Goal: Navigation & Orientation: Find specific page/section

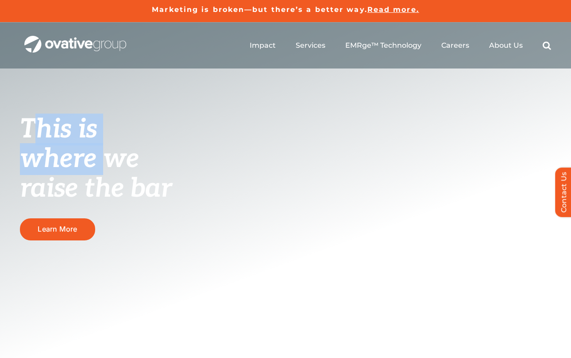
click at [172, 189] on h1 "This is where we raise the bar" at bounding box center [113, 158] width 186 height 89
click at [168, 188] on span "where we raise the bar" at bounding box center [96, 174] width 152 height 62
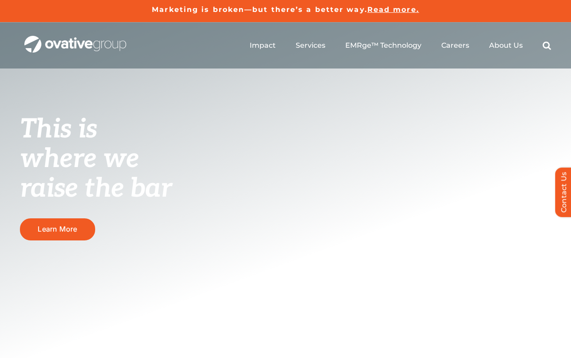
drag, startPoint x: 171, startPoint y: 188, endPoint x: 65, endPoint y: 123, distance: 124.5
click at [65, 123] on h1 "This is where we raise the bar" at bounding box center [113, 158] width 186 height 89
click at [67, 118] on span "This is" at bounding box center [58, 130] width 77 height 32
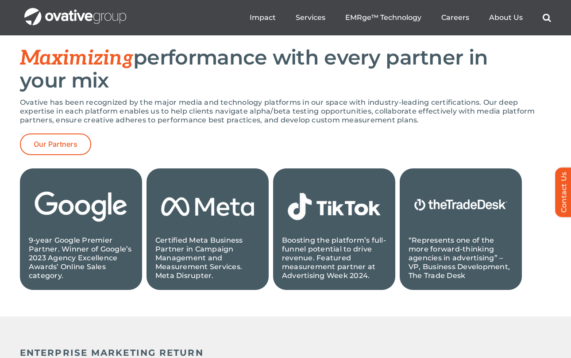
scroll to position [841, 0]
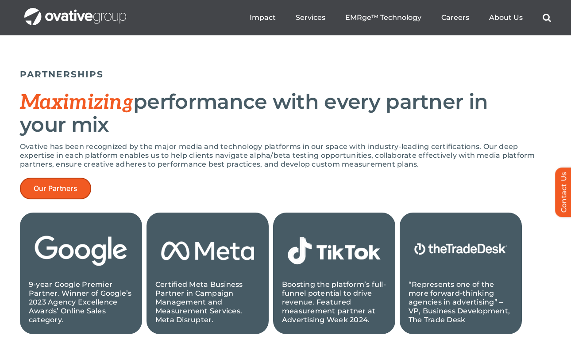
click at [76, 197] on link "Our Partners" at bounding box center [55, 189] width 71 height 22
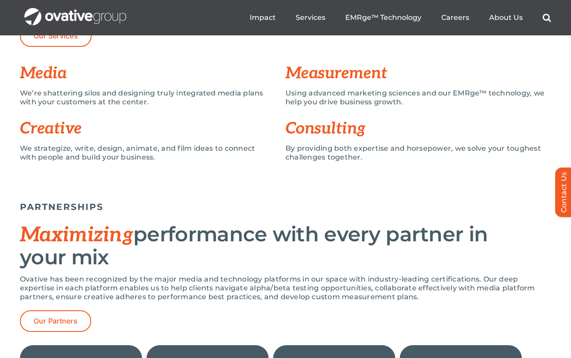
scroll to position [0, 0]
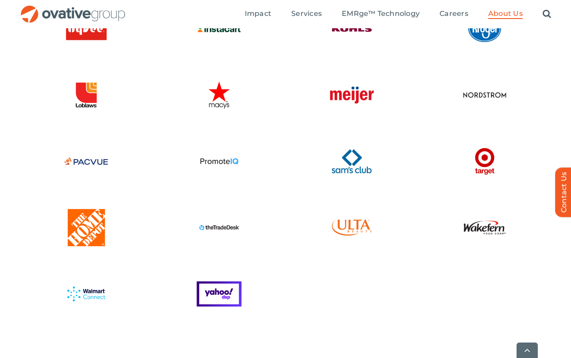
scroll to position [1549, 0]
